Goal: Find specific page/section: Find specific page/section

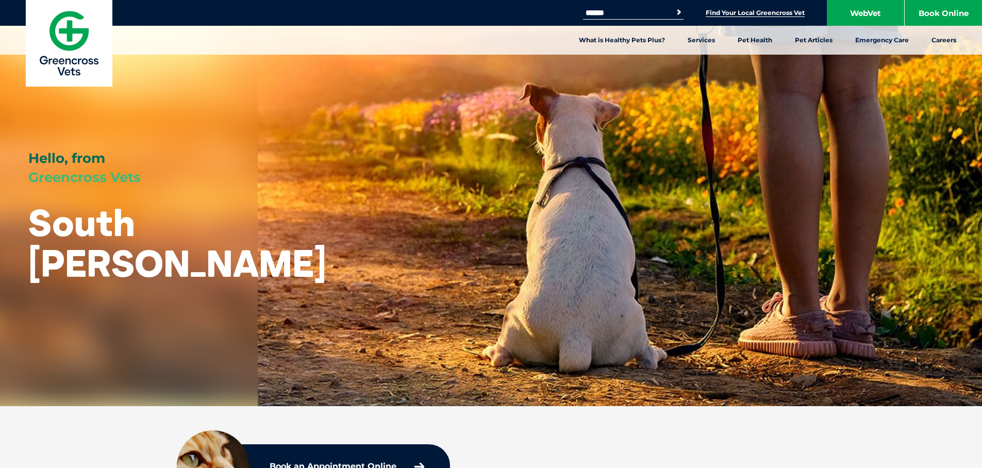
click at [741, 17] on link "Find Your Local Greencross Vet" at bounding box center [755, 13] width 99 height 8
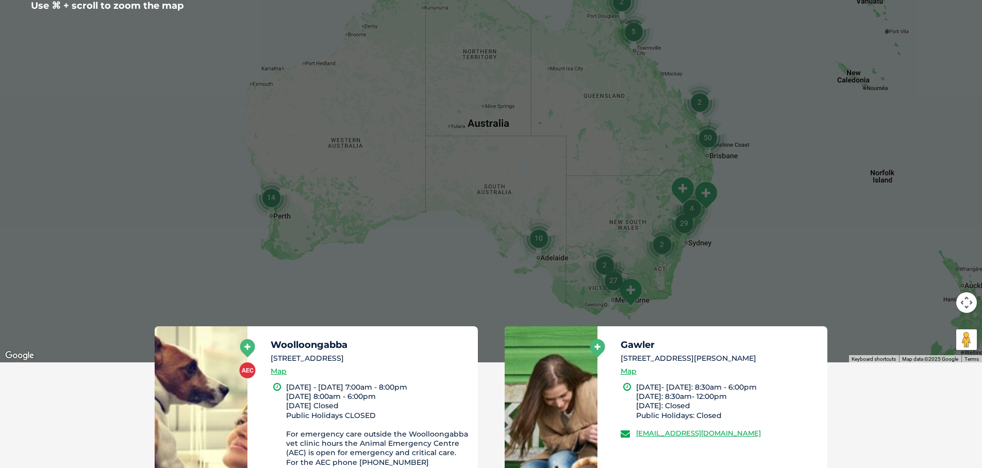
scroll to position [158, 0]
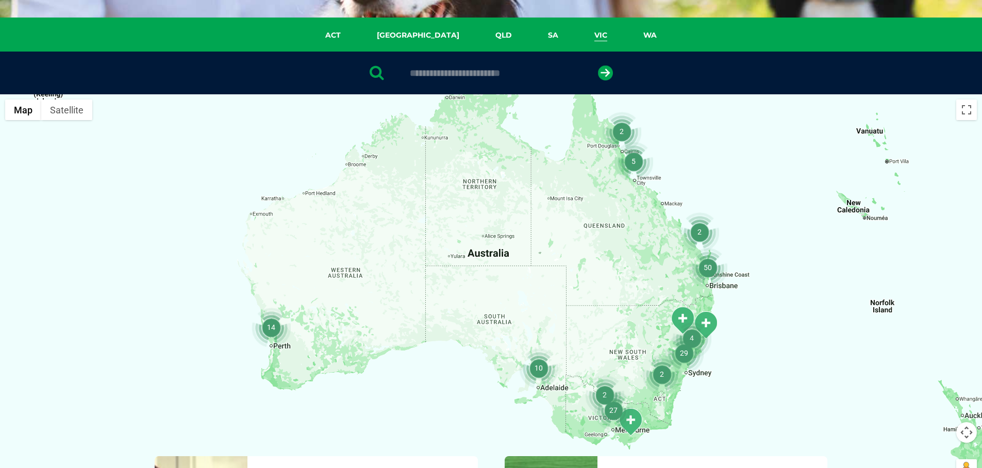
click at [577, 36] on link "VIC" at bounding box center [601, 35] width 49 height 12
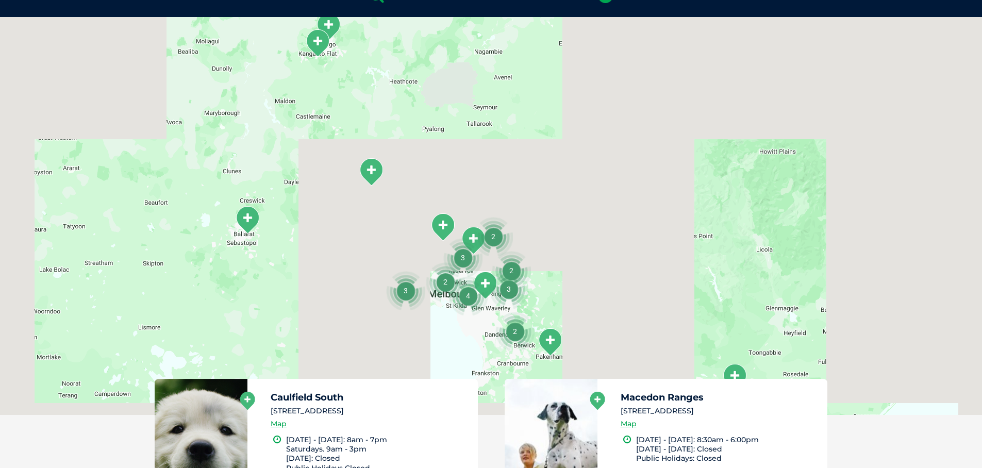
scroll to position [237, 0]
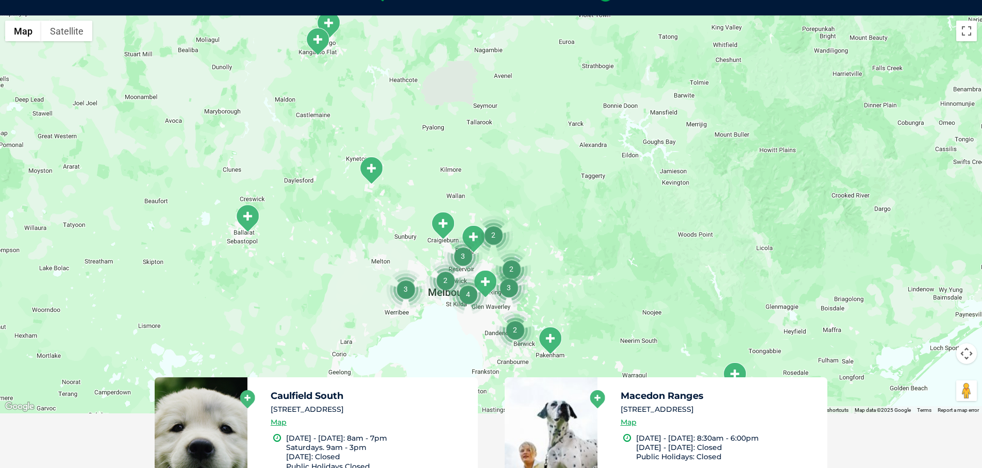
click at [492, 232] on img "2" at bounding box center [493, 235] width 39 height 39
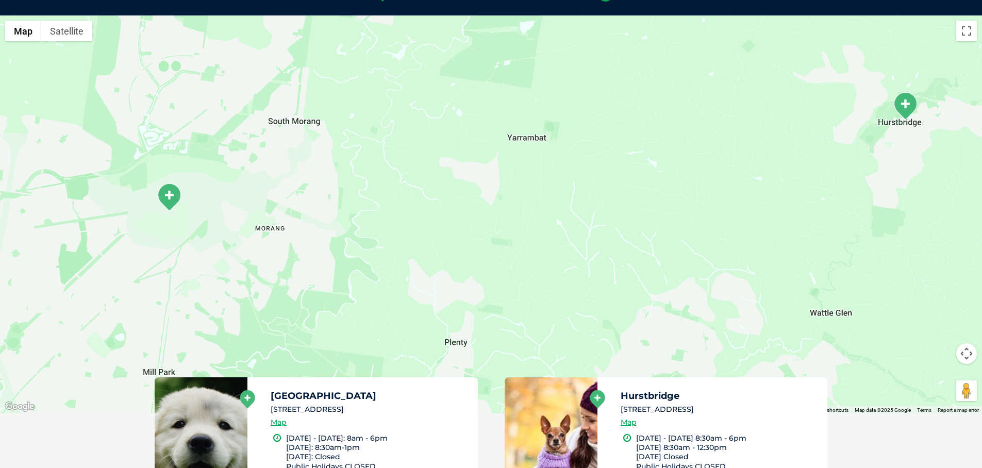
drag, startPoint x: 417, startPoint y: 180, endPoint x: 737, endPoint y: 230, distance: 324.1
click at [737, 230] on div "To navigate, press the arrow keys." at bounding box center [491, 214] width 982 height 398
click at [171, 196] on img "South Morang" at bounding box center [169, 197] width 26 height 28
